Goal: Obtain resource: Download file/media

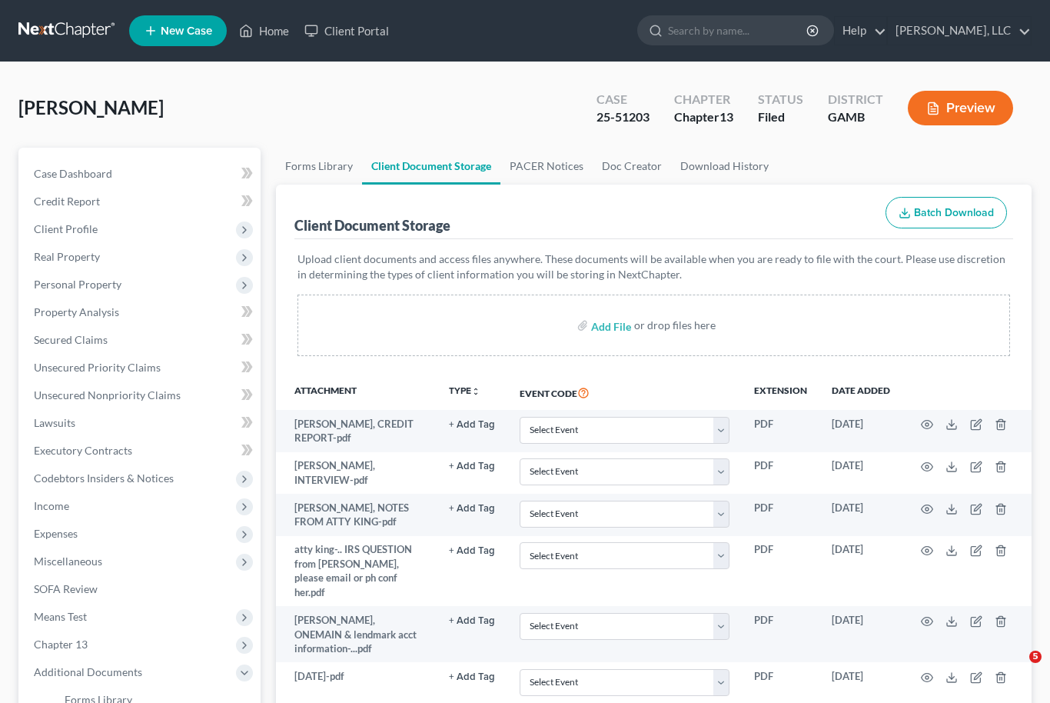
select select "12"
select select "6"
select select "22"
click at [90, 168] on span "Case Dashboard" at bounding box center [73, 173] width 78 height 13
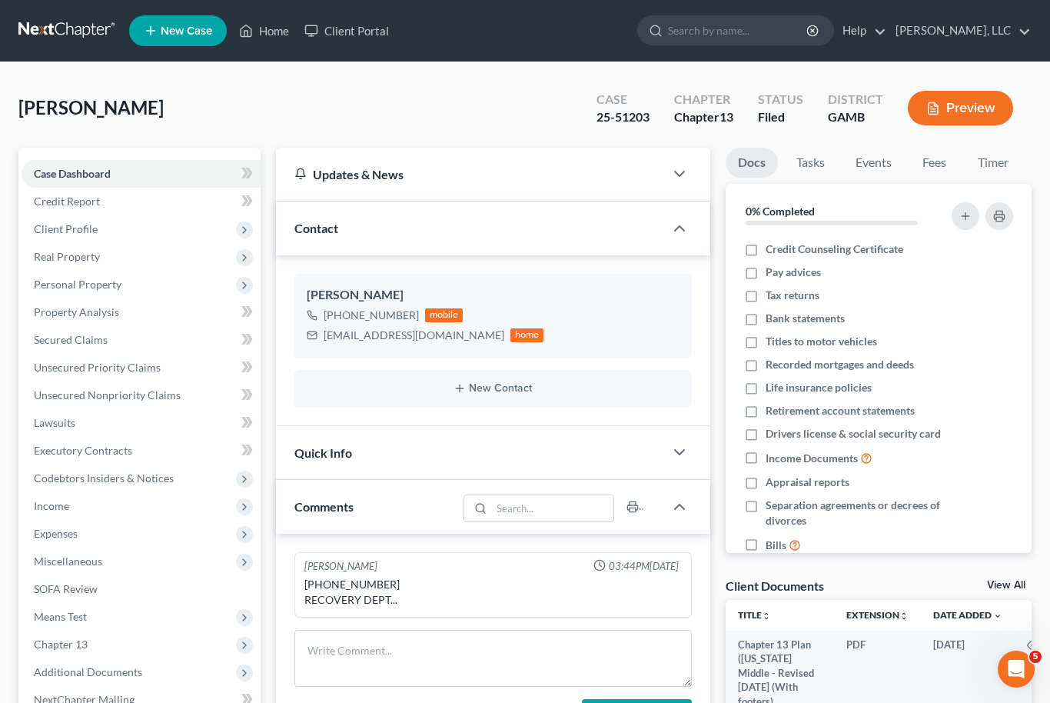
click at [1023, 587] on link "View All" at bounding box center [1006, 585] width 38 height 11
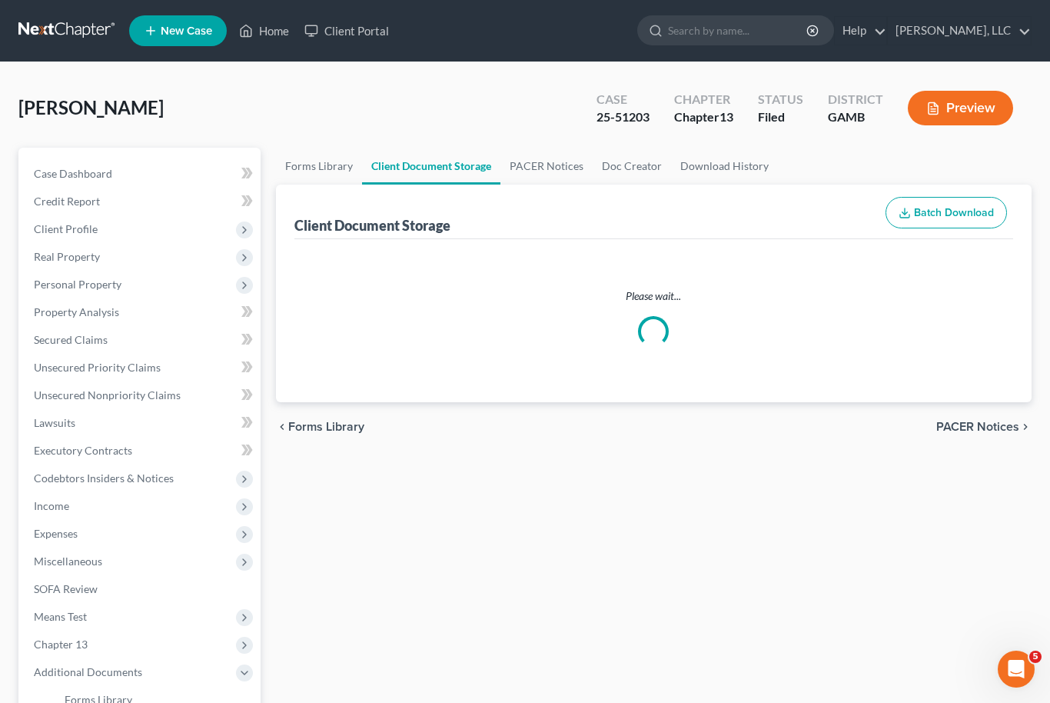
select select "12"
select select "6"
select select "22"
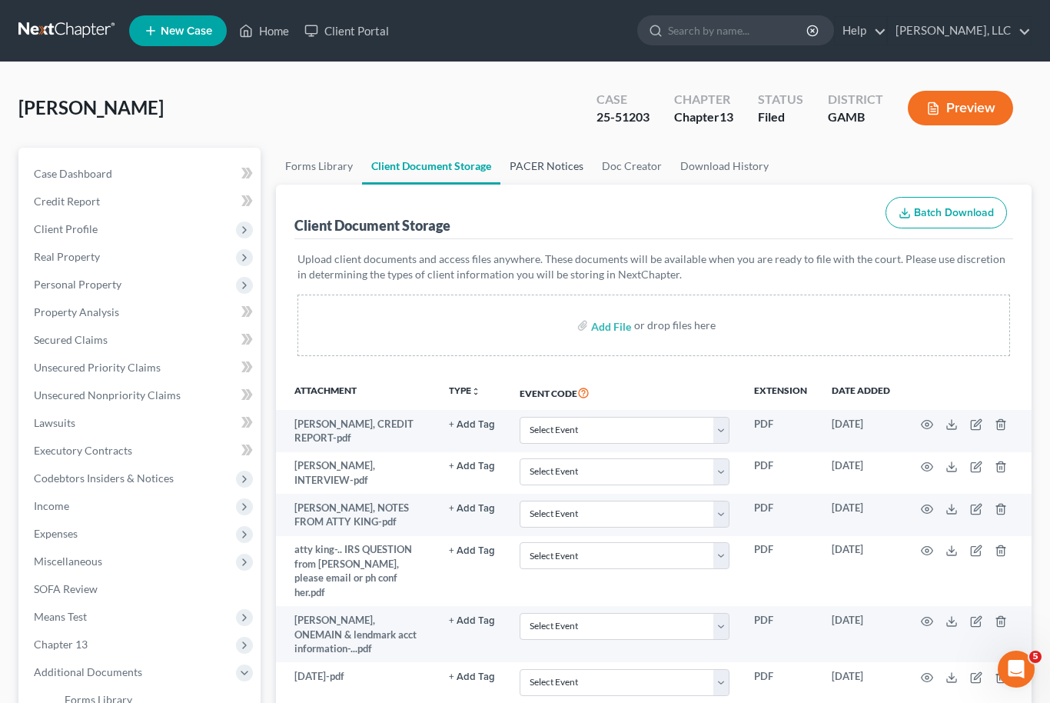
click at [550, 166] on link "PACER Notices" at bounding box center [546, 166] width 92 height 37
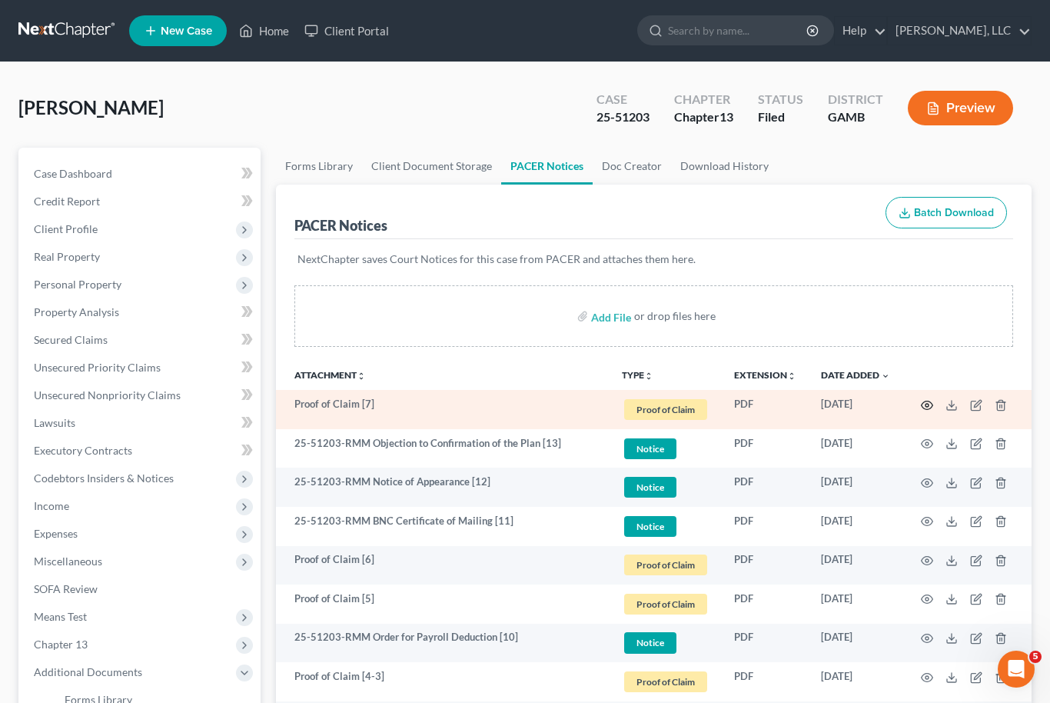
click at [923, 403] on icon "button" at bounding box center [928, 405] width 12 height 8
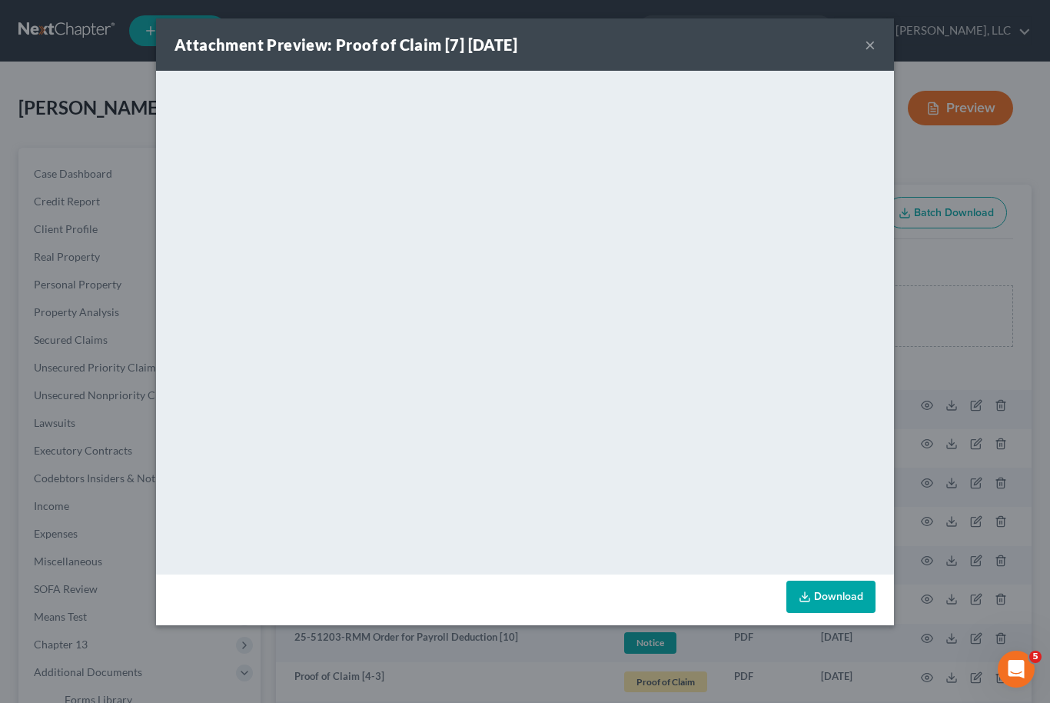
click at [874, 42] on button "×" at bounding box center [870, 44] width 11 height 18
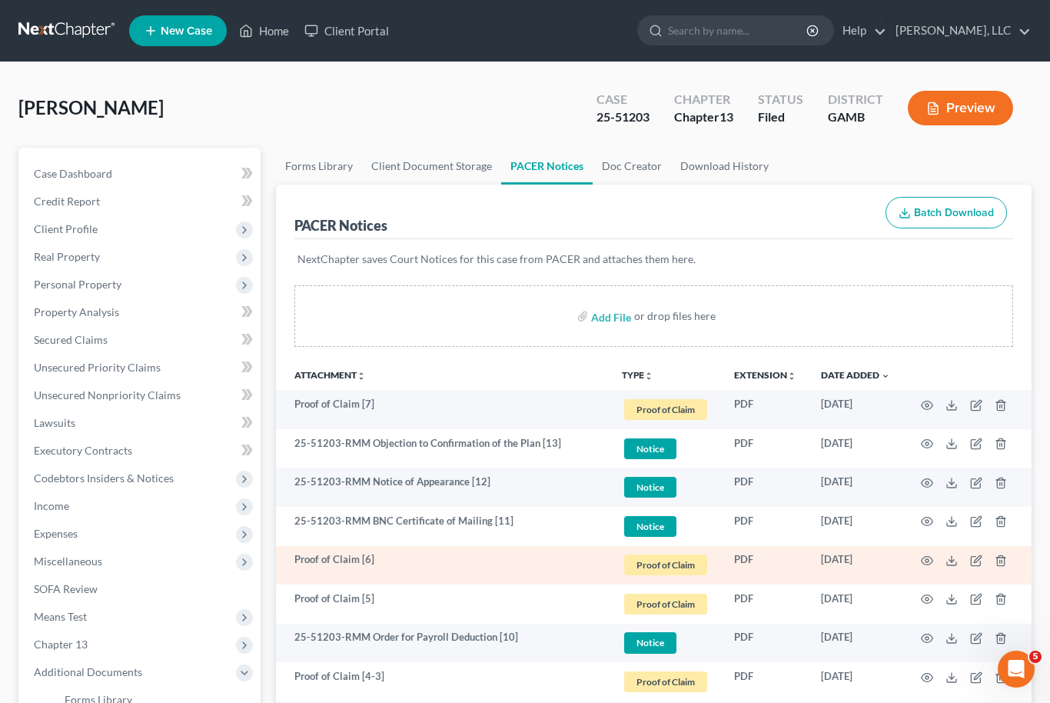
click at [915, 564] on td at bounding box center [967, 565] width 129 height 39
click at [929, 557] on icon "button" at bounding box center [928, 561] width 12 height 8
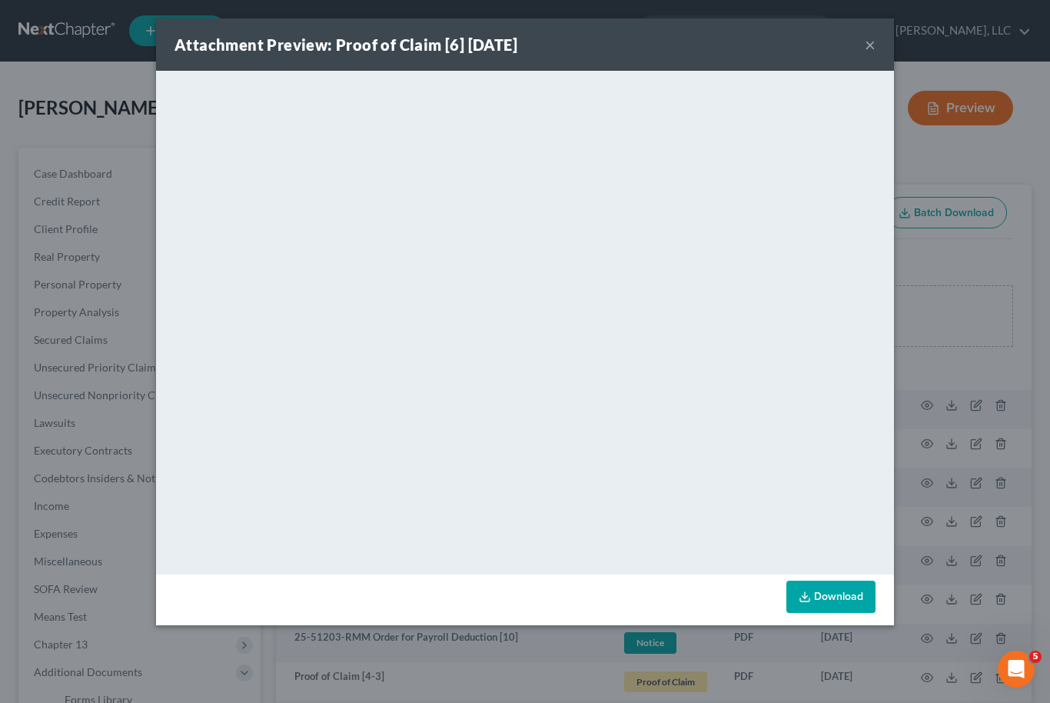
click at [875, 45] on button "×" at bounding box center [870, 44] width 11 height 18
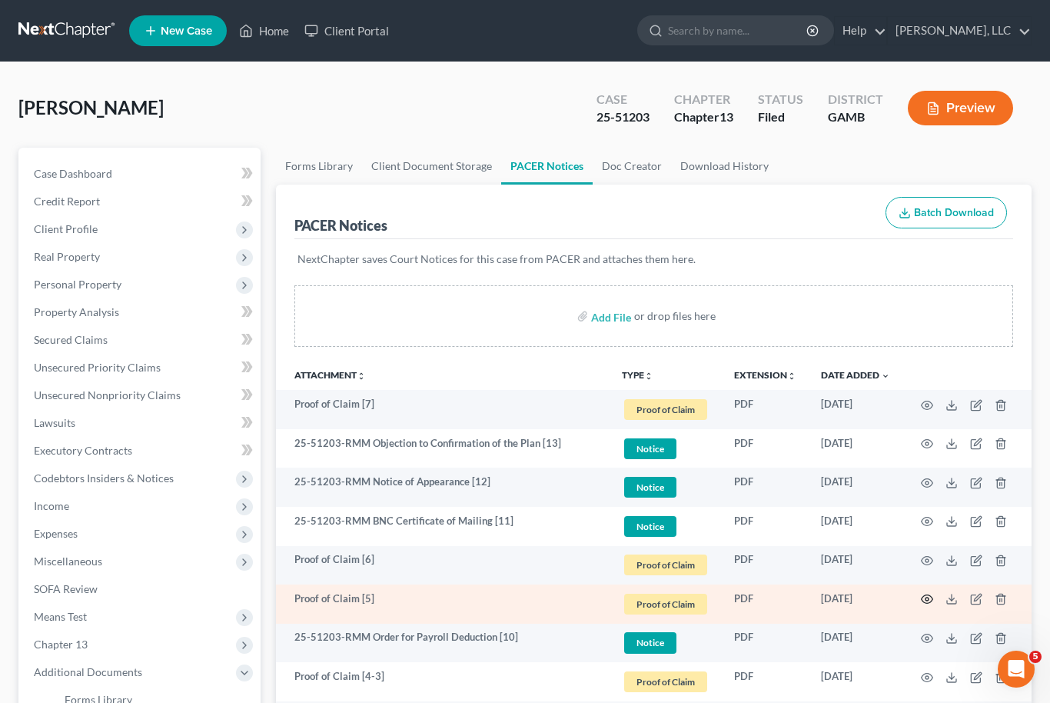
click at [925, 603] on icon "button" at bounding box center [927, 599] width 12 height 12
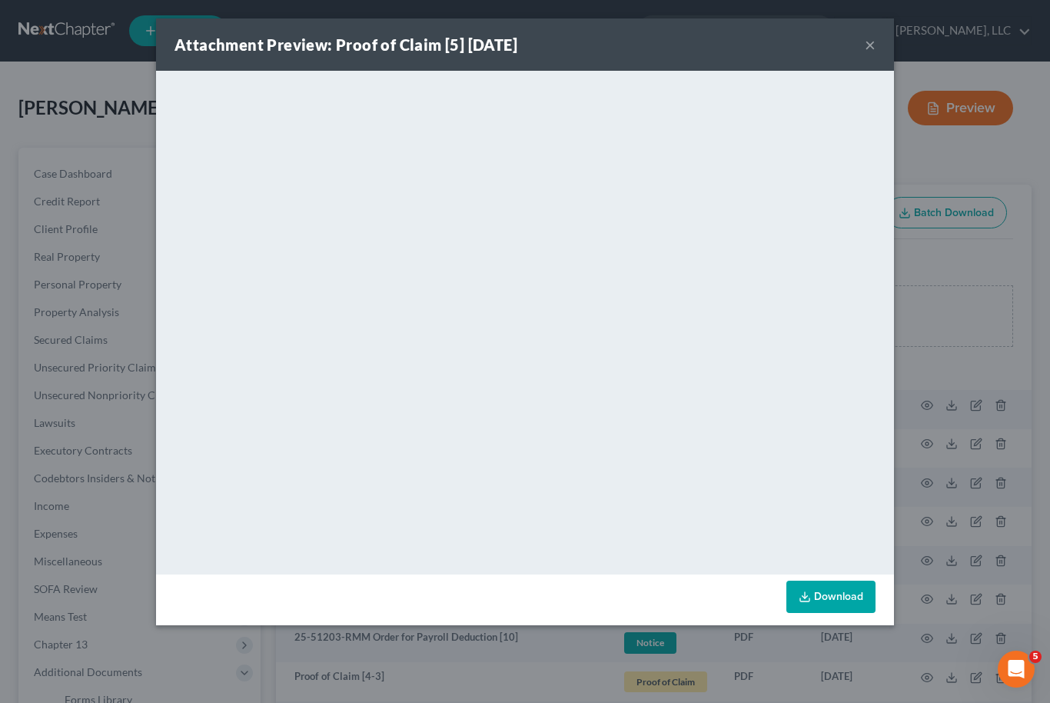
click at [883, 48] on div "Attachment Preview: Proof of Claim [5] [DATE] ×" at bounding box center [525, 44] width 738 height 52
click at [871, 42] on button "×" at bounding box center [870, 44] width 11 height 18
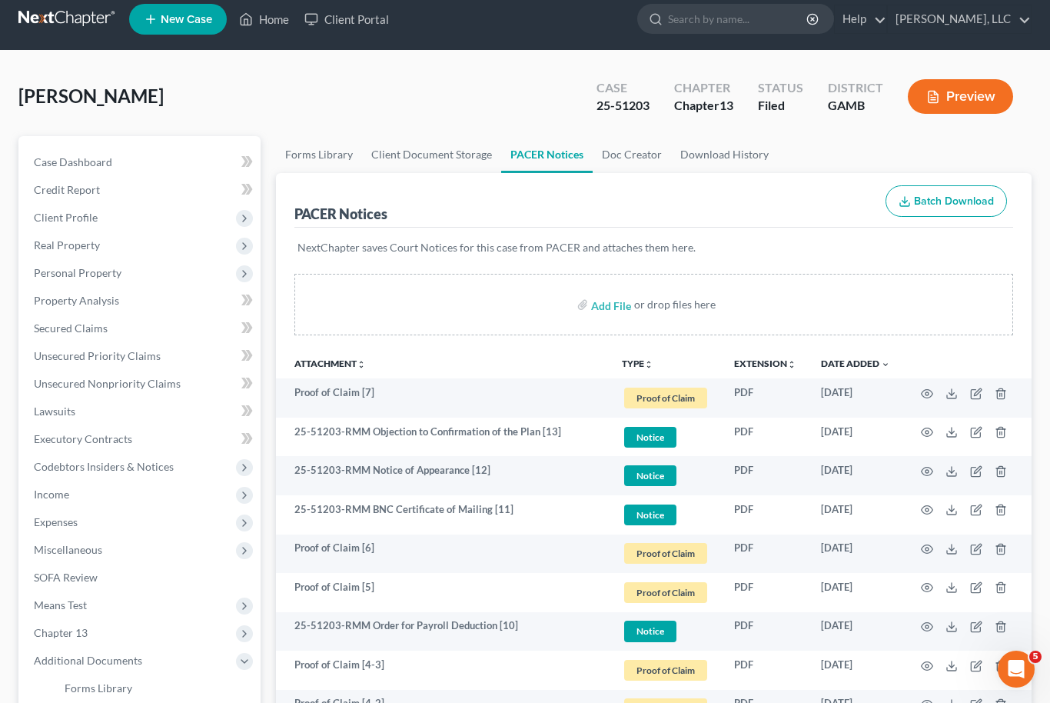
scroll to position [20, 0]
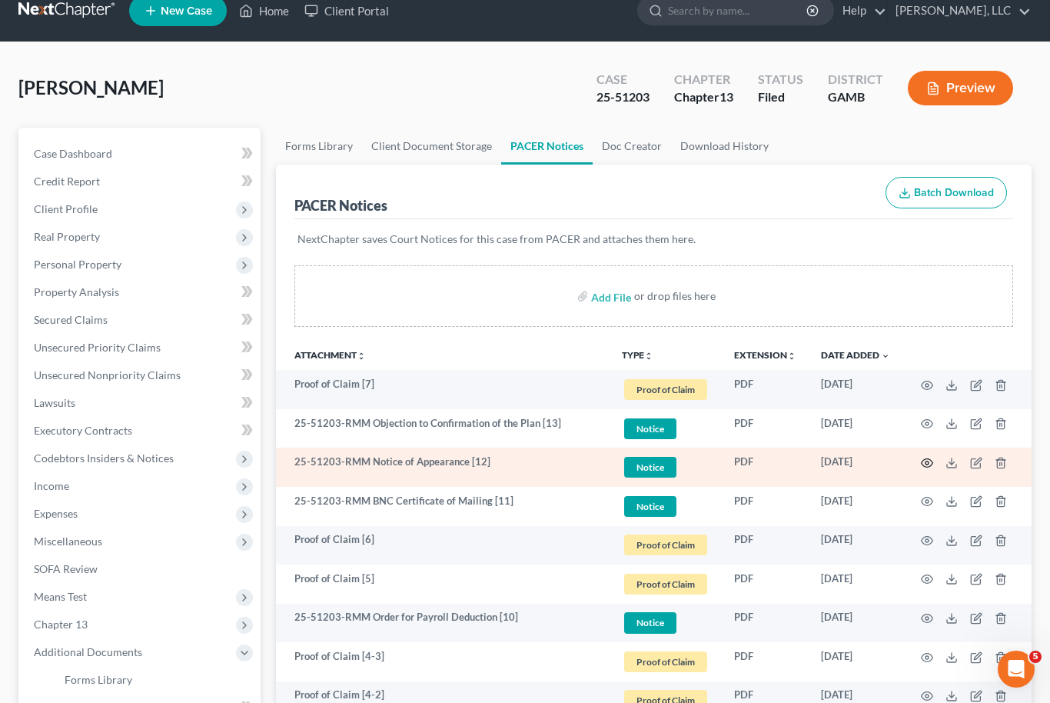
click at [933, 457] on icon "button" at bounding box center [927, 463] width 12 height 12
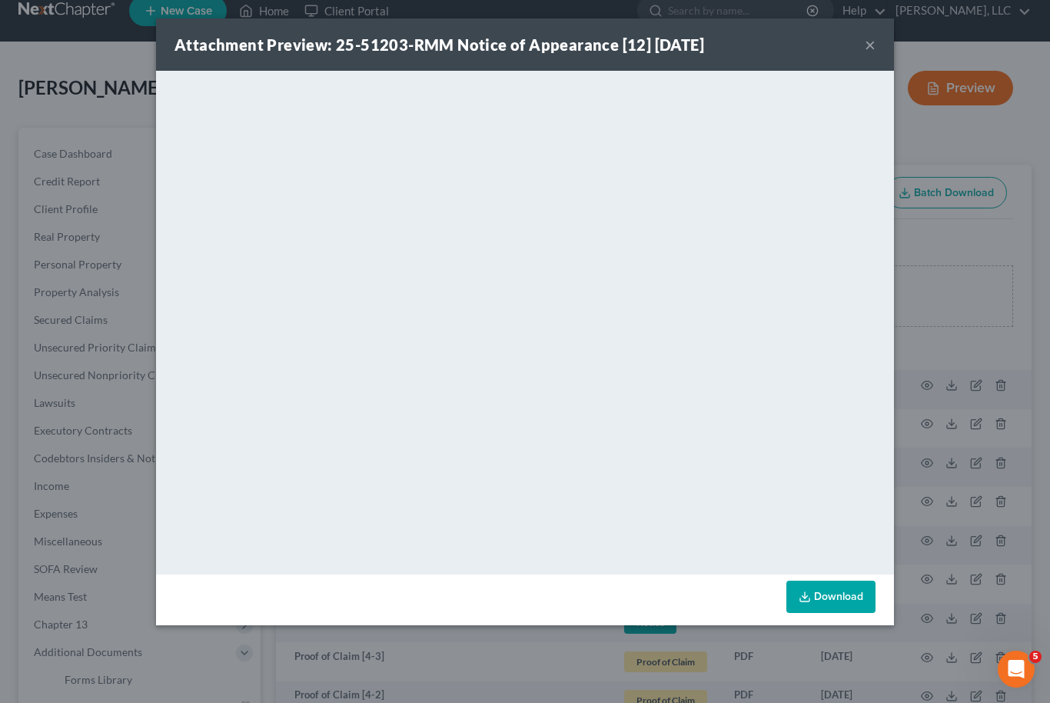
click at [840, 593] on link "Download" at bounding box center [830, 596] width 89 height 32
click at [875, 50] on button "×" at bounding box center [870, 44] width 11 height 18
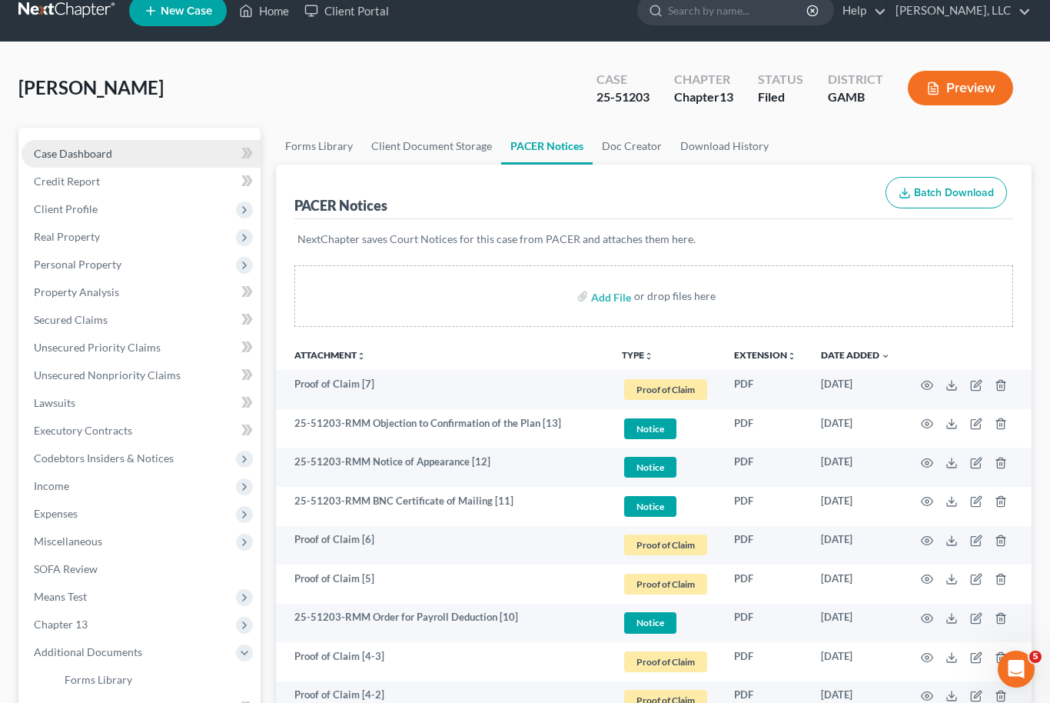
click at [103, 149] on span "Case Dashboard" at bounding box center [73, 153] width 78 height 13
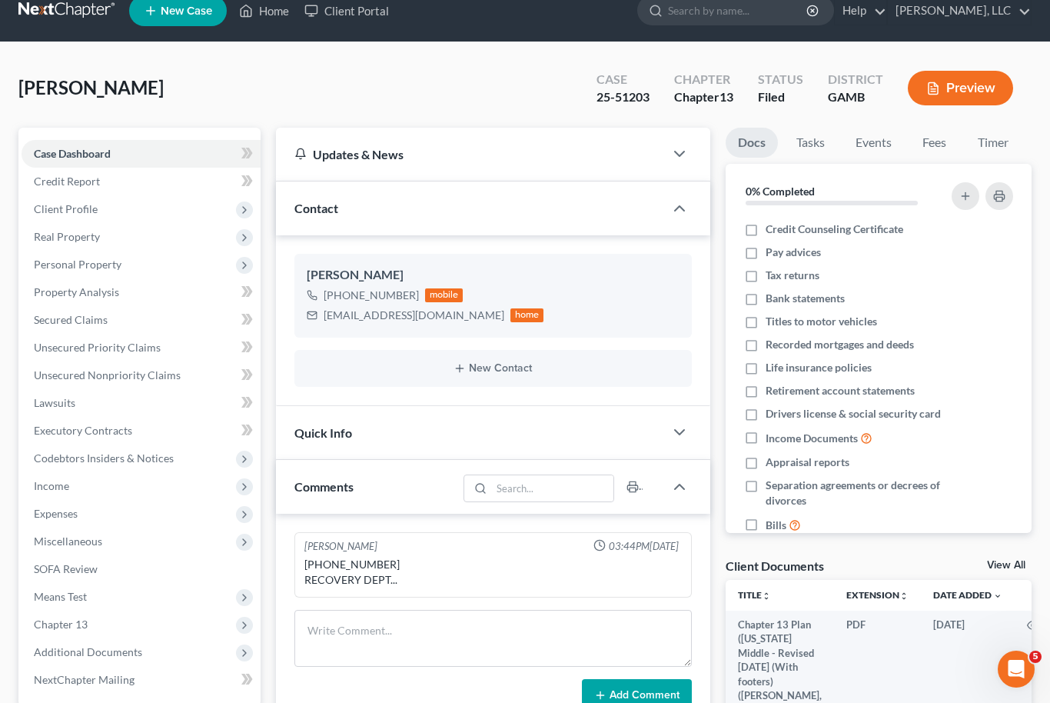
click at [1010, 560] on link "View All" at bounding box center [1006, 565] width 38 height 11
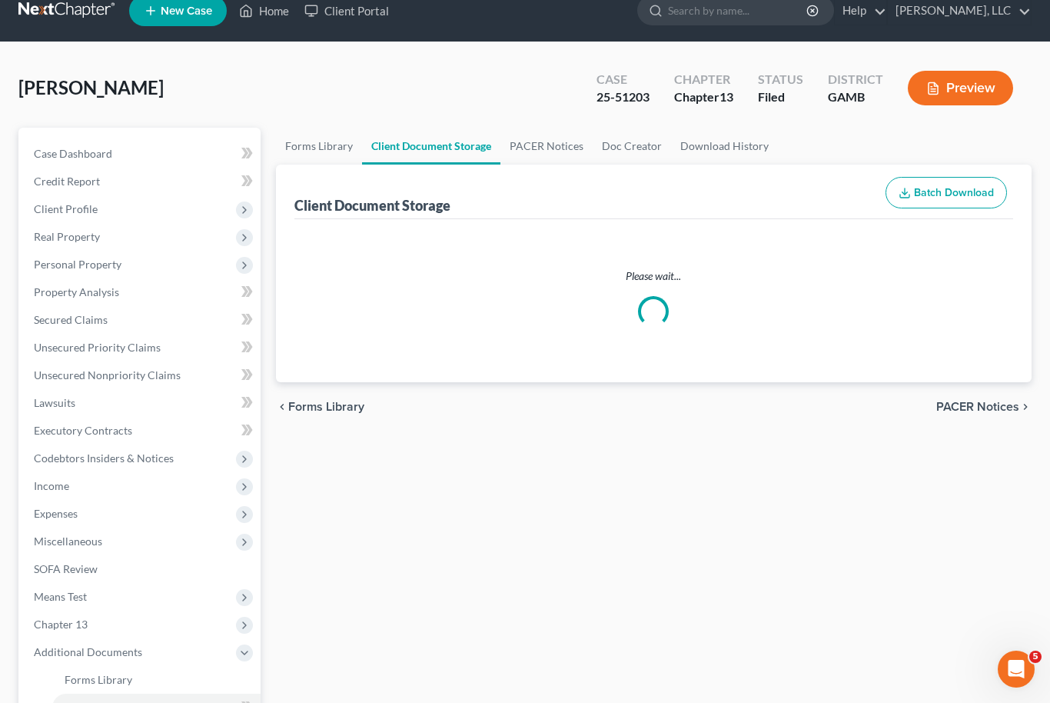
select select "12"
select select "6"
select select "22"
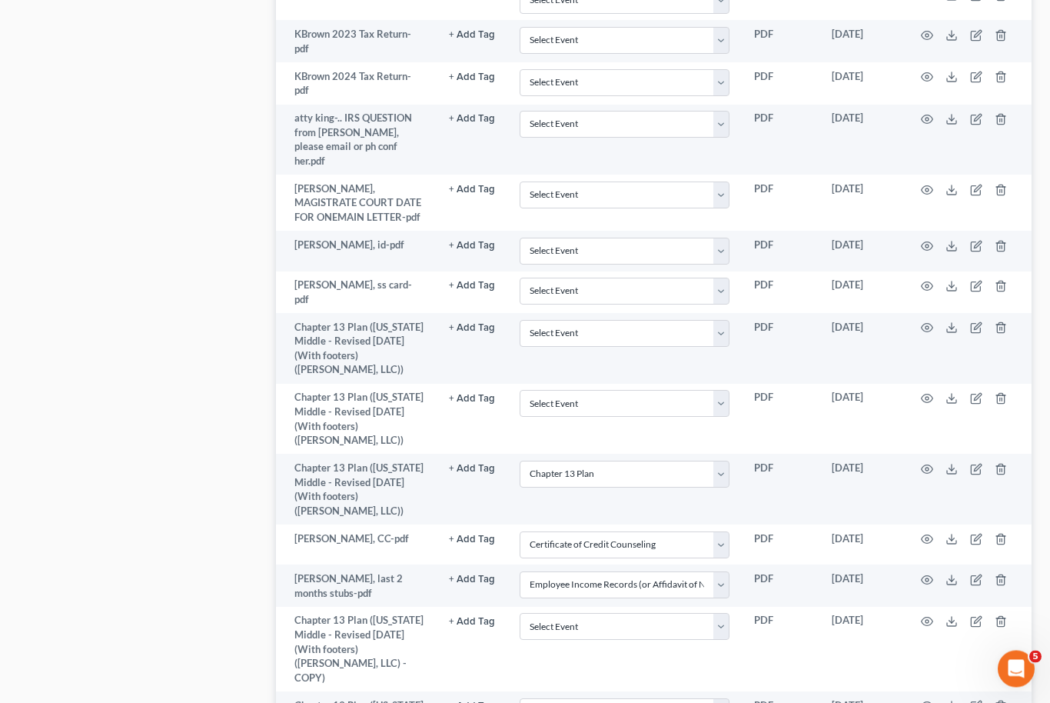
scroll to position [1225, 0]
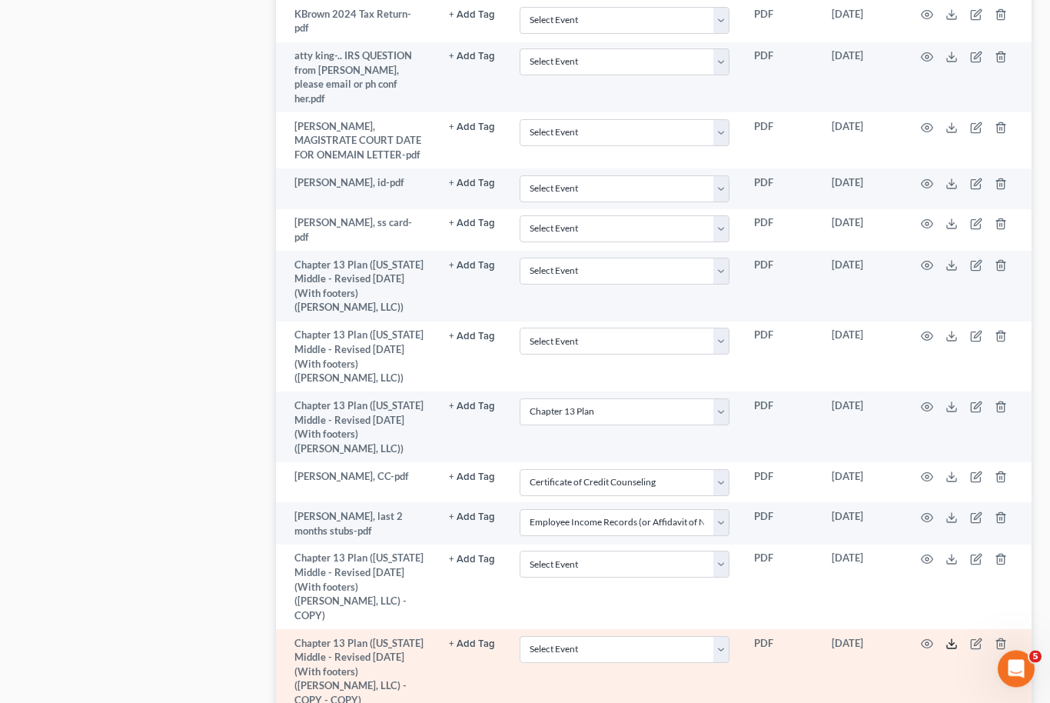
click at [955, 646] on icon at bounding box center [951, 647] width 9 height 3
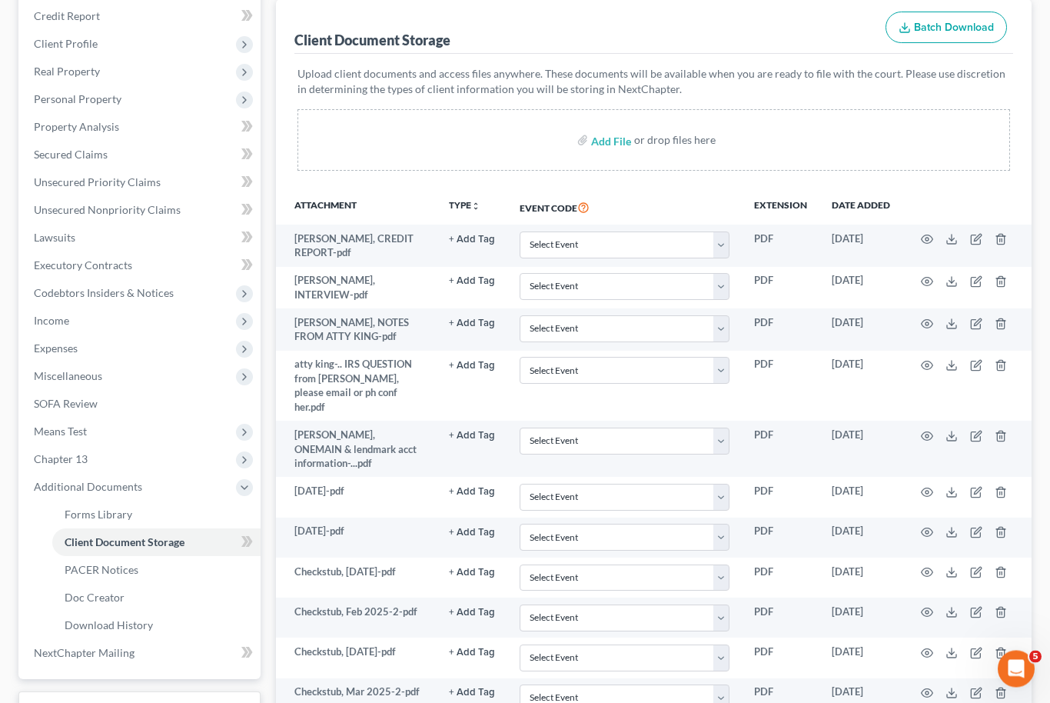
scroll to position [0, 0]
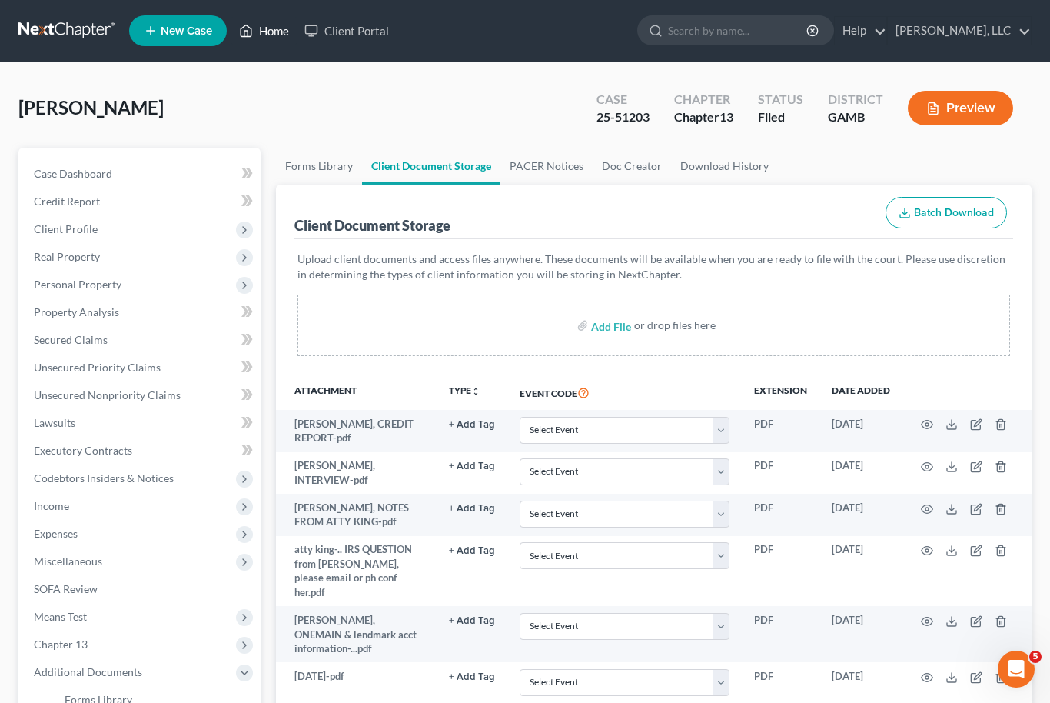
click at [265, 37] on link "Home" at bounding box center [263, 31] width 65 height 28
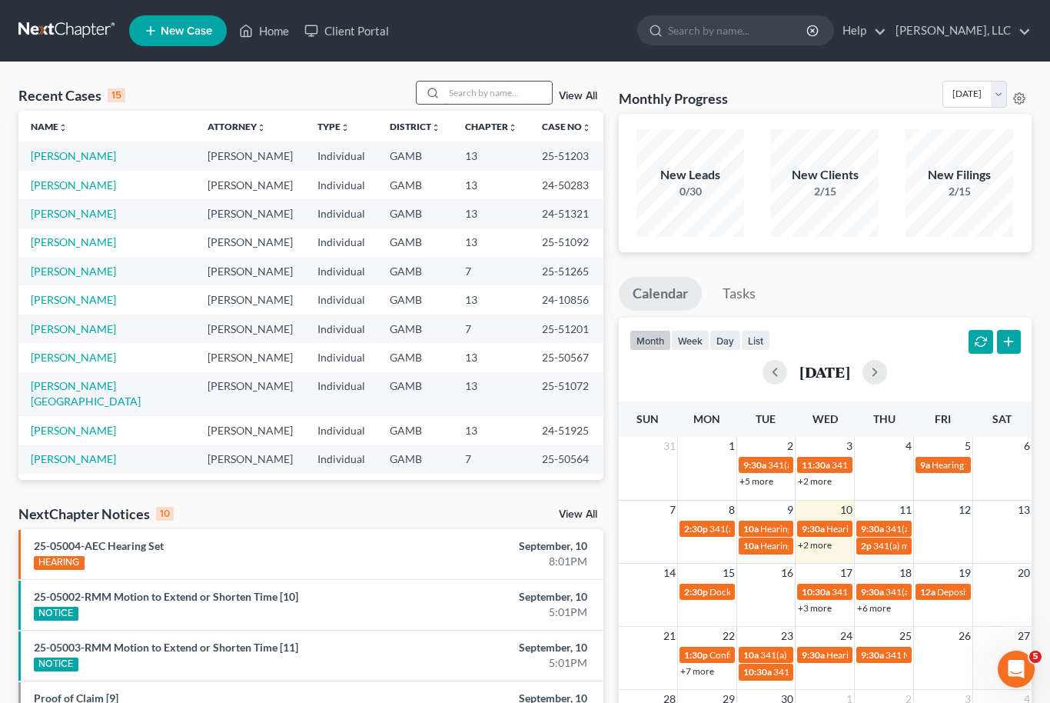
click at [499, 89] on input "search" at bounding box center [498, 92] width 108 height 22
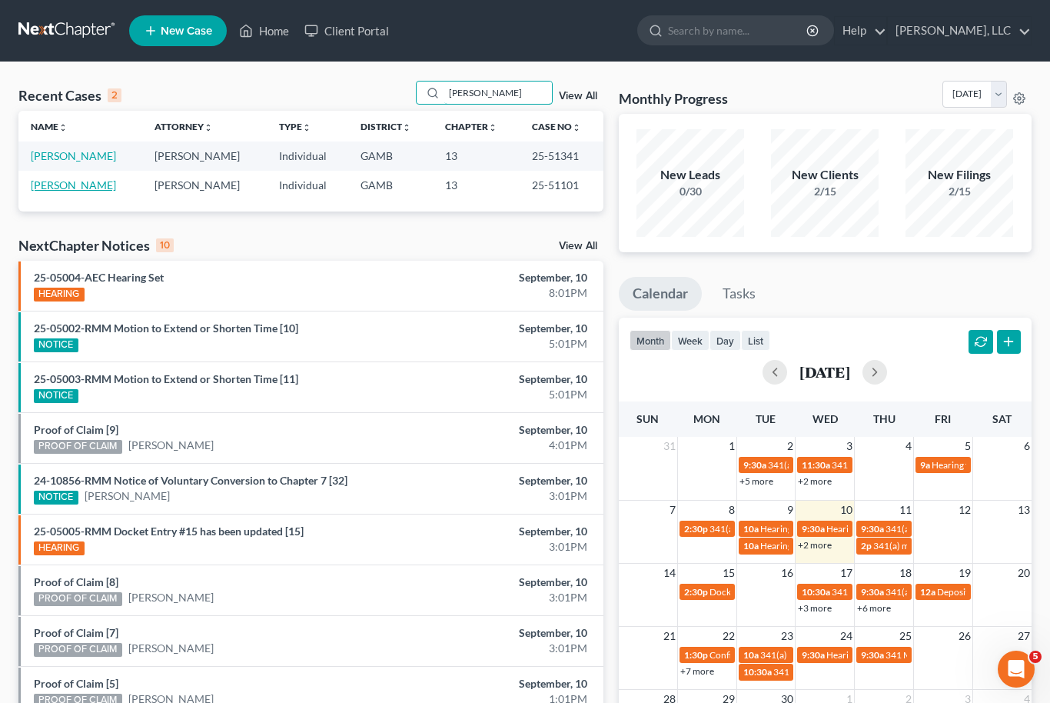
type input "[PERSON_NAME]"
click at [55, 188] on link "[PERSON_NAME]" at bounding box center [73, 184] width 85 height 13
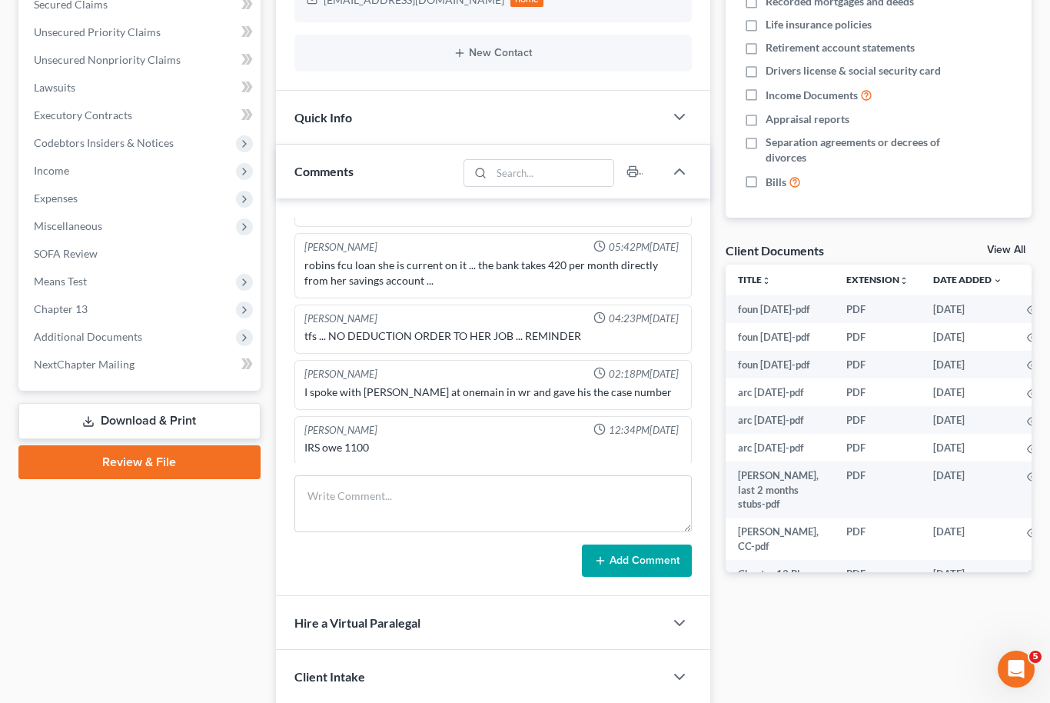
scroll to position [395, 0]
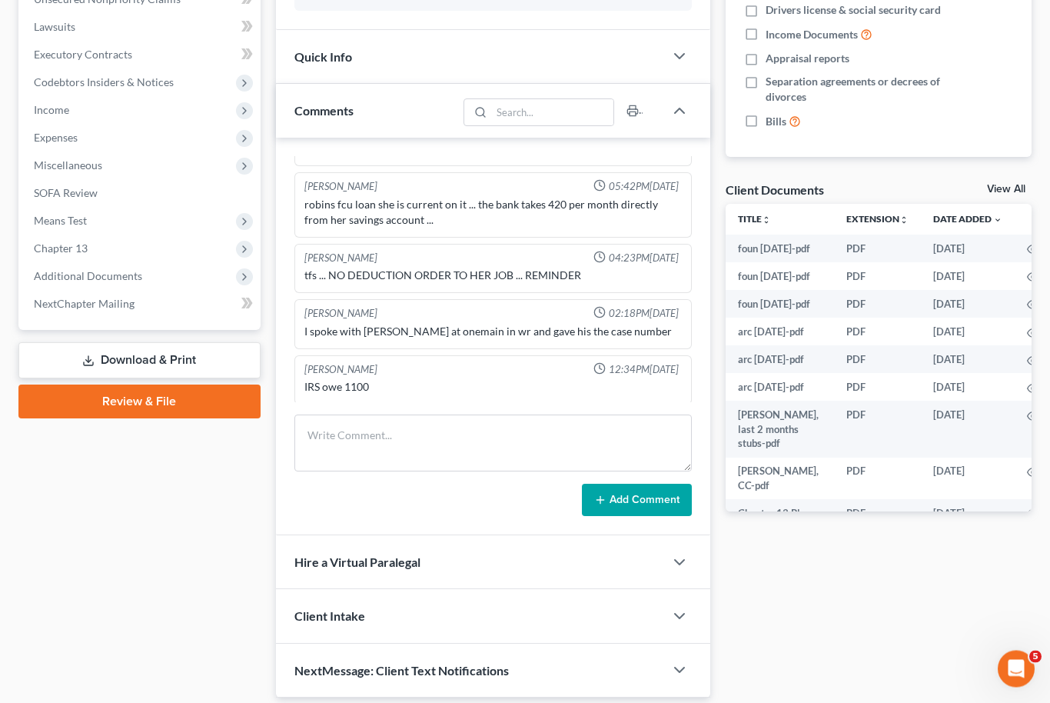
click at [1018, 189] on link "View All" at bounding box center [1006, 190] width 38 height 11
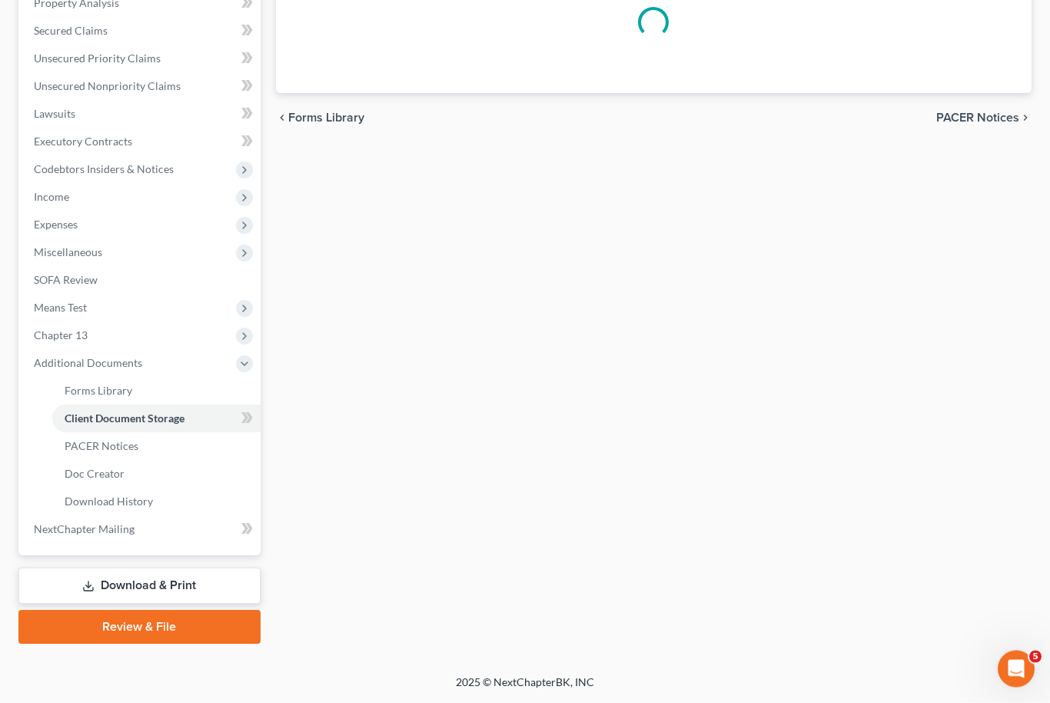
scroll to position [91, 0]
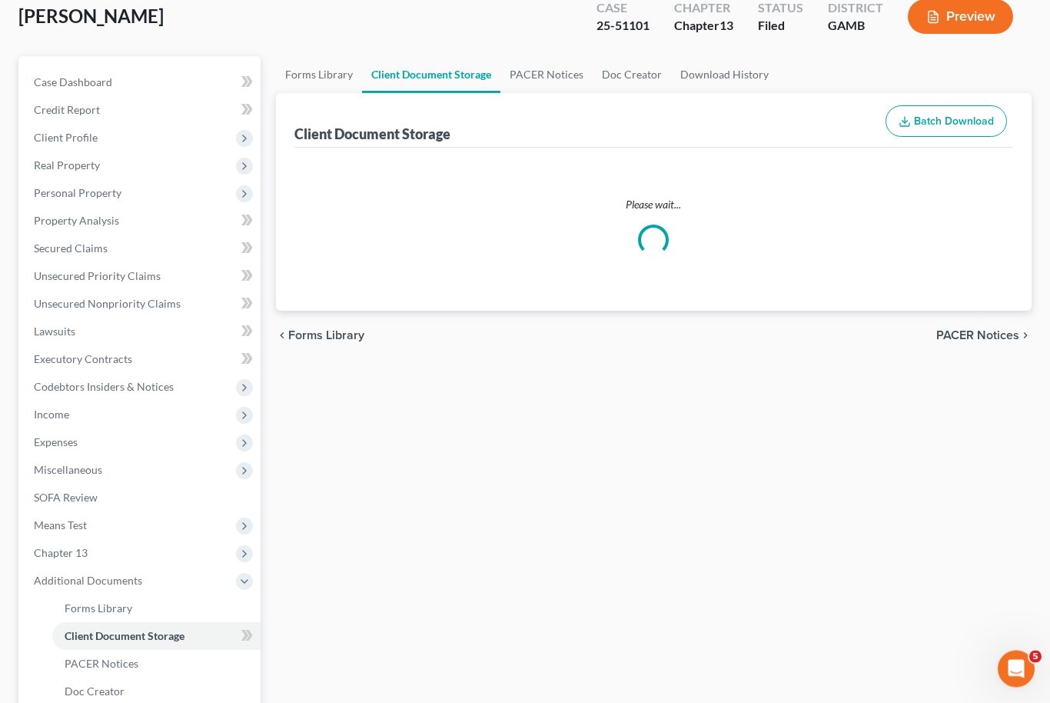
select select "12"
select select "6"
select select "22"
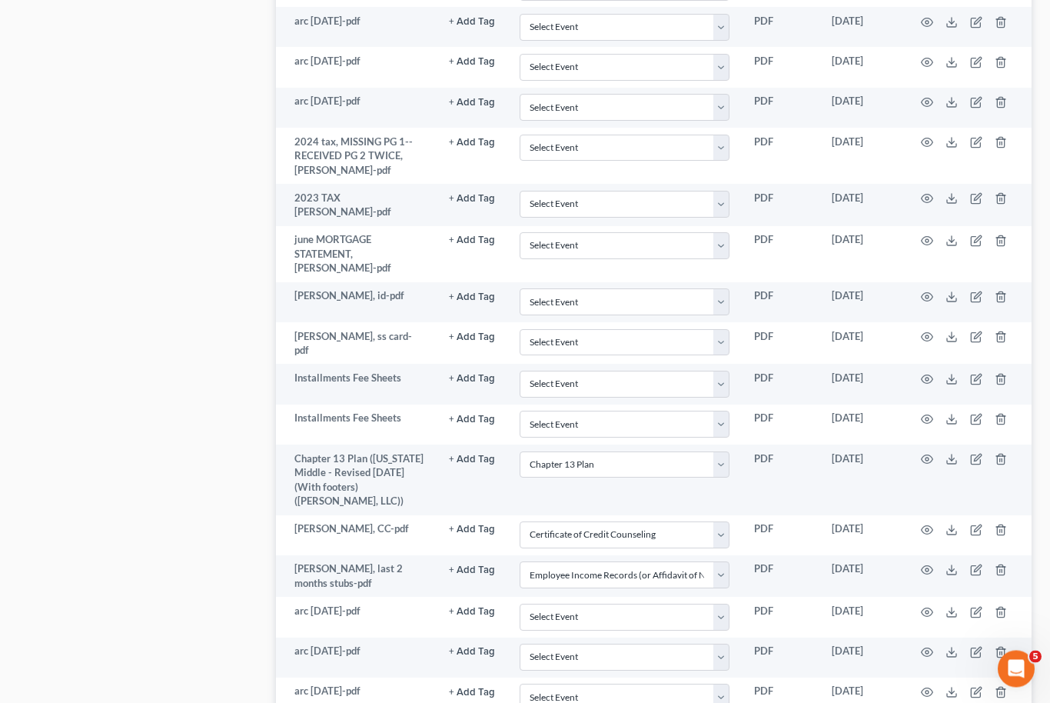
scroll to position [1215, 0]
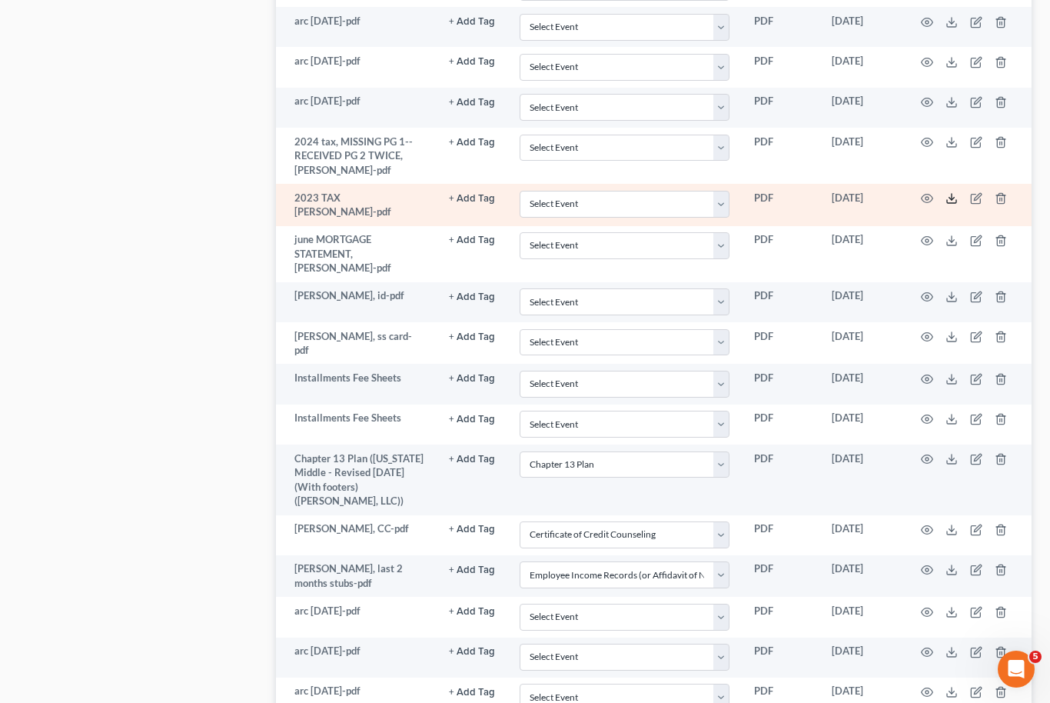
click at [950, 192] on icon at bounding box center [952, 198] width 12 height 12
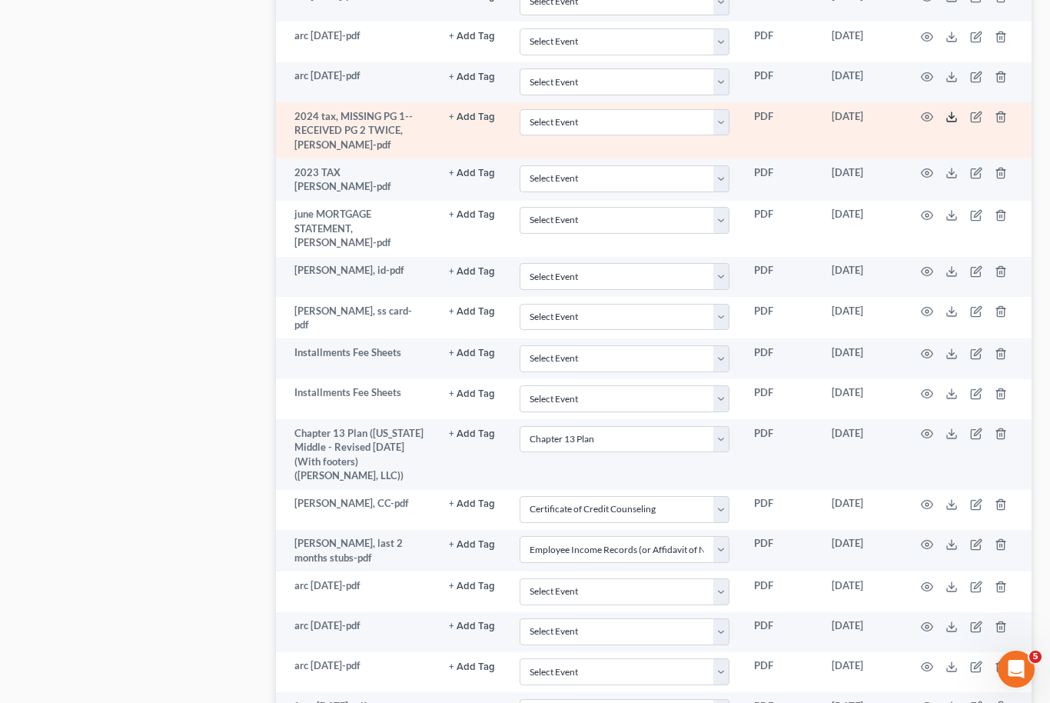
click at [954, 115] on icon at bounding box center [952, 117] width 12 height 12
